Goal: Information Seeking & Learning: Learn about a topic

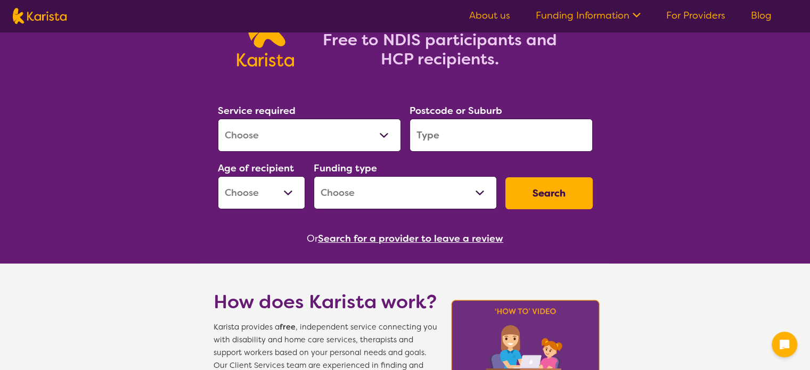
scroll to position [107, 0]
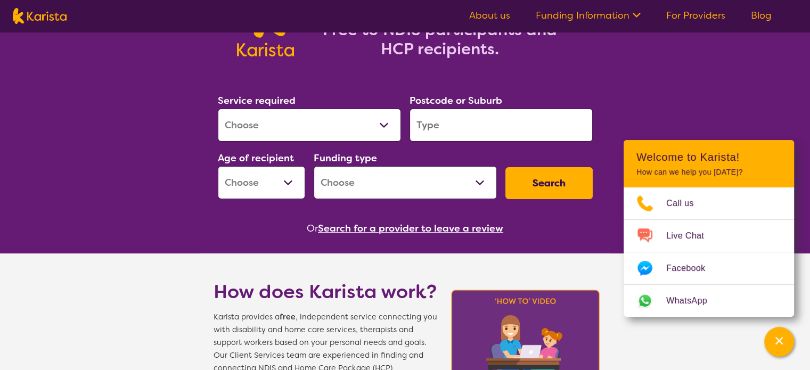
click at [249, 122] on select "Allied Health Assistant Assessment ([MEDICAL_DATA] or [MEDICAL_DATA]) Behaviour…" at bounding box center [309, 125] width 183 height 33
select select "[MEDICAL_DATA]"
click at [218, 109] on select "Allied Health Assistant Assessment ([MEDICAL_DATA] or [MEDICAL_DATA]) Behaviour…" at bounding box center [309, 125] width 183 height 33
click at [458, 132] on input "search" at bounding box center [501, 125] width 183 height 33
type input "3150"
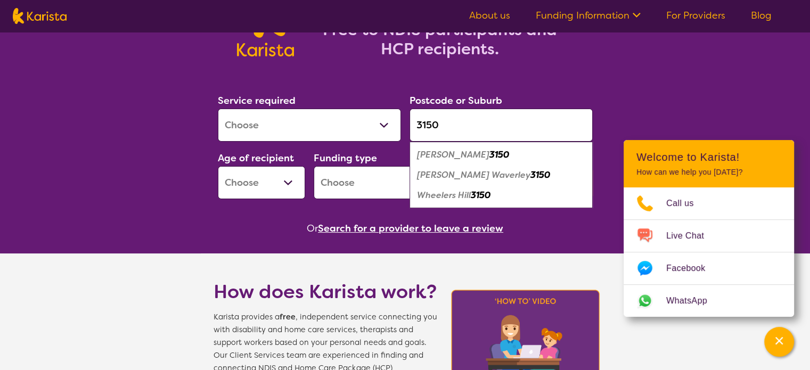
click at [260, 178] on select "Early Childhood - 0 to 9 Child - 10 to 11 Adolescent - 12 to 17 Adult - 18 to 6…" at bounding box center [261, 182] width 87 height 33
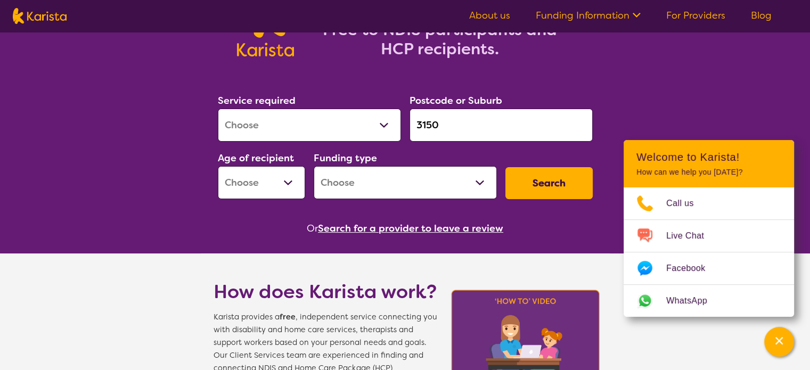
select select "AD"
click at [218, 166] on select "Early Childhood - 0 to 9 Child - 10 to 11 Adolescent - 12 to 17 Adult - 18 to 6…" at bounding box center [261, 182] width 87 height 33
click at [362, 184] on select "Home Care Package (HCP) National Disability Insurance Scheme (NDIS) I don't know" at bounding box center [405, 182] width 183 height 33
select select "NDIS"
click at [314, 166] on select "Home Care Package (HCP) National Disability Insurance Scheme (NDIS) I don't know" at bounding box center [405, 182] width 183 height 33
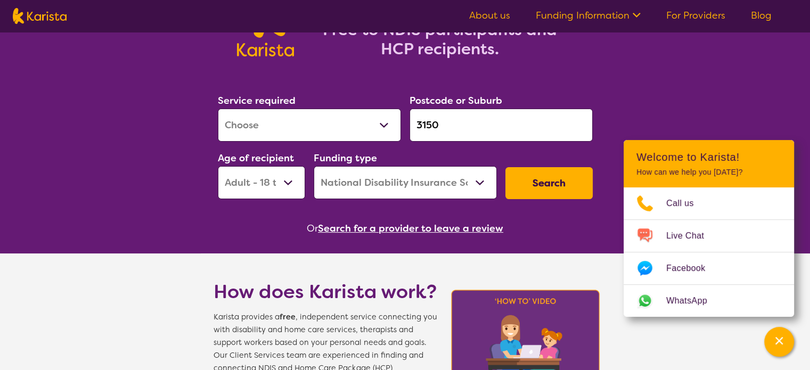
click at [546, 187] on button "Search" at bounding box center [548, 183] width 87 height 32
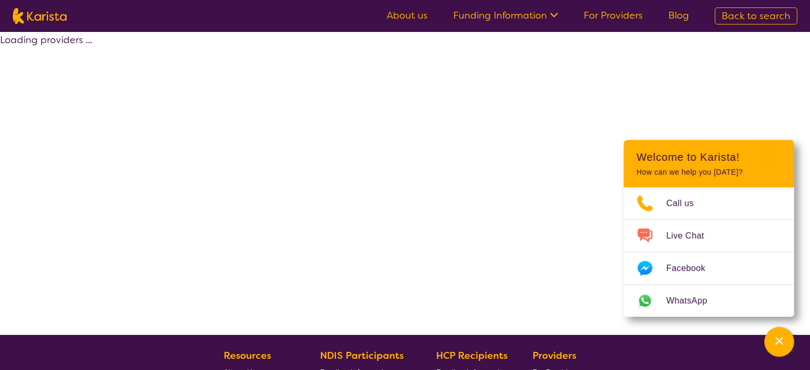
select select "by_score"
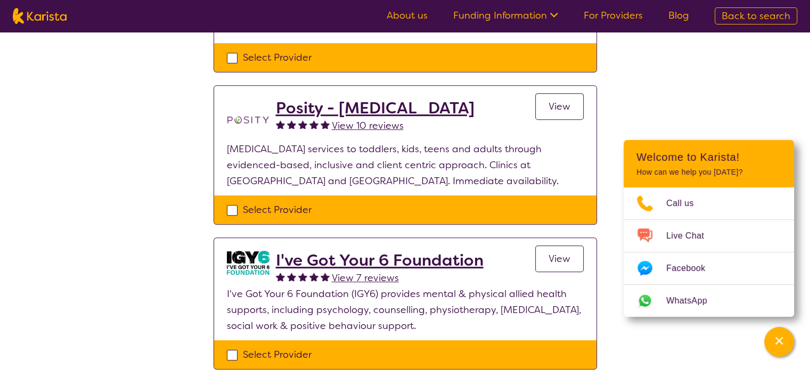
scroll to position [479, 0]
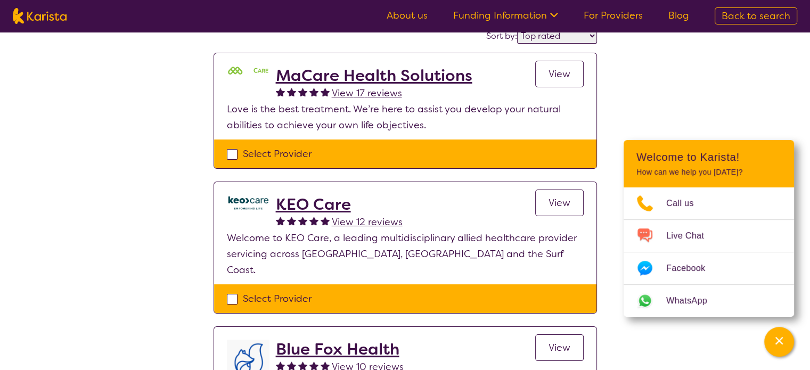
select select "[MEDICAL_DATA]"
select select "AD"
select select "NDIS"
